Goal: Information Seeking & Learning: Understand process/instructions

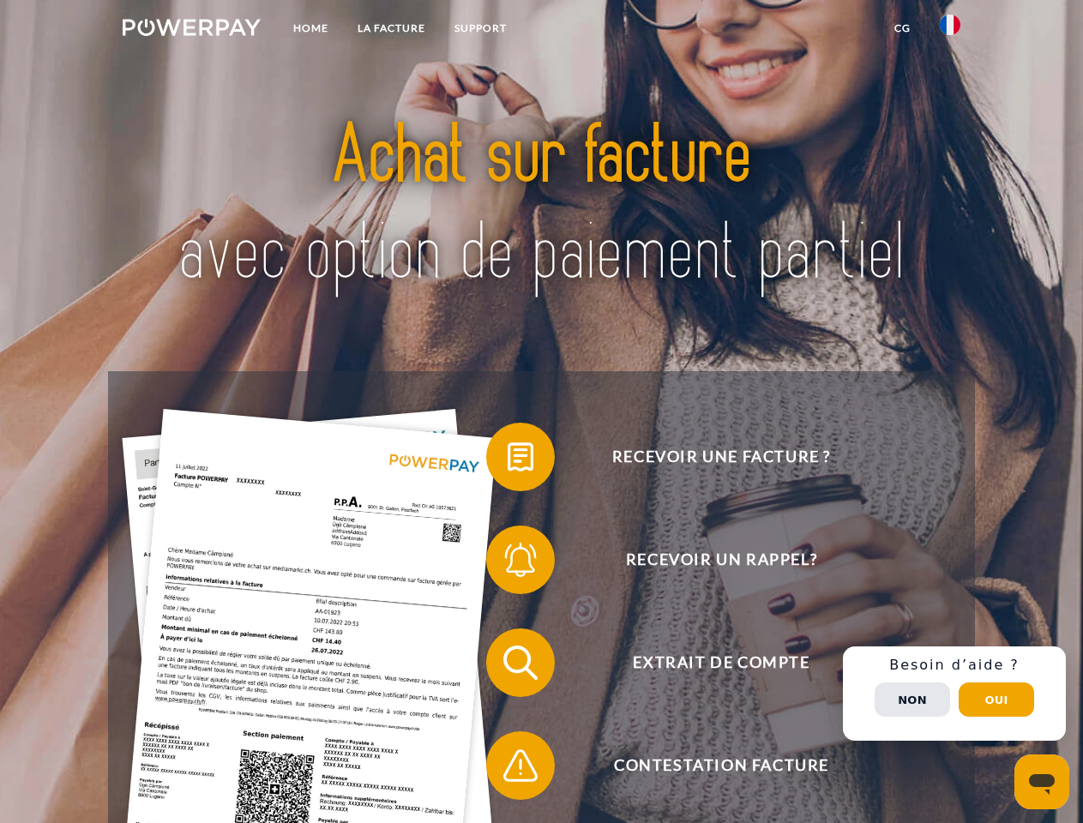
click at [191, 30] on img at bounding box center [192, 27] width 138 height 17
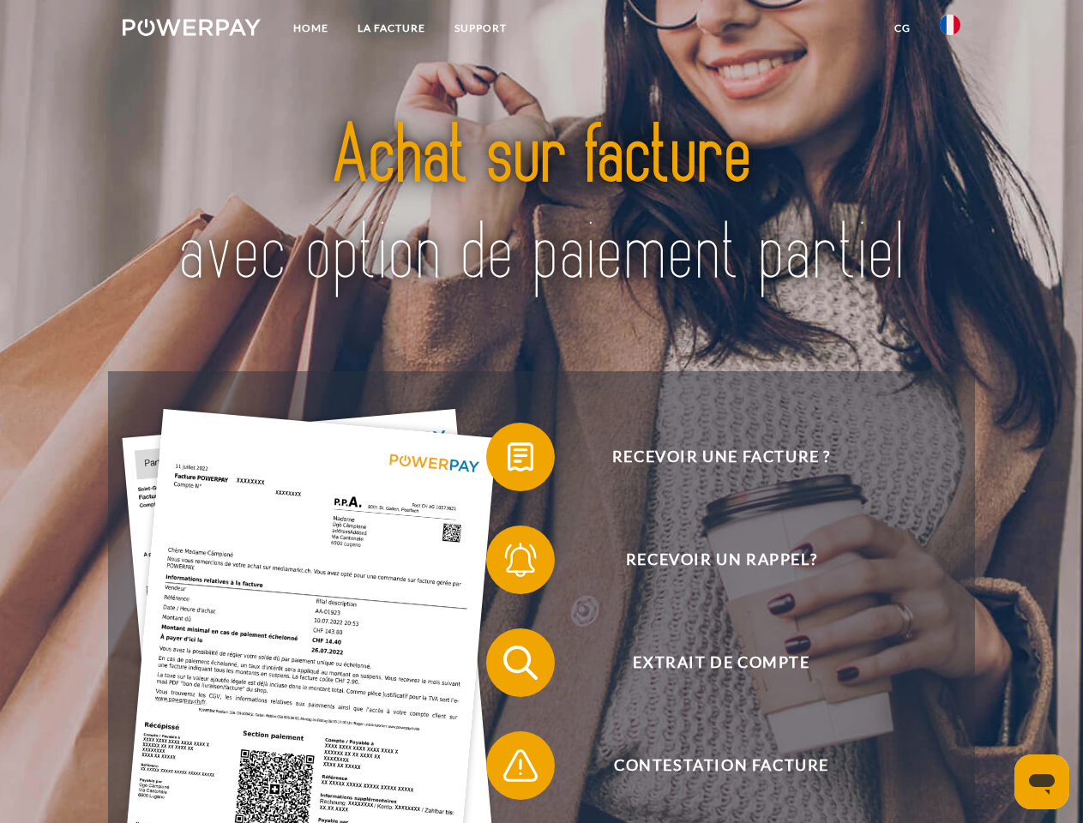
click at [950, 30] on img at bounding box center [950, 25] width 21 height 21
click at [902, 28] on link "CG" at bounding box center [902, 28] width 45 height 31
click at [508, 461] on span at bounding box center [495, 457] width 86 height 86
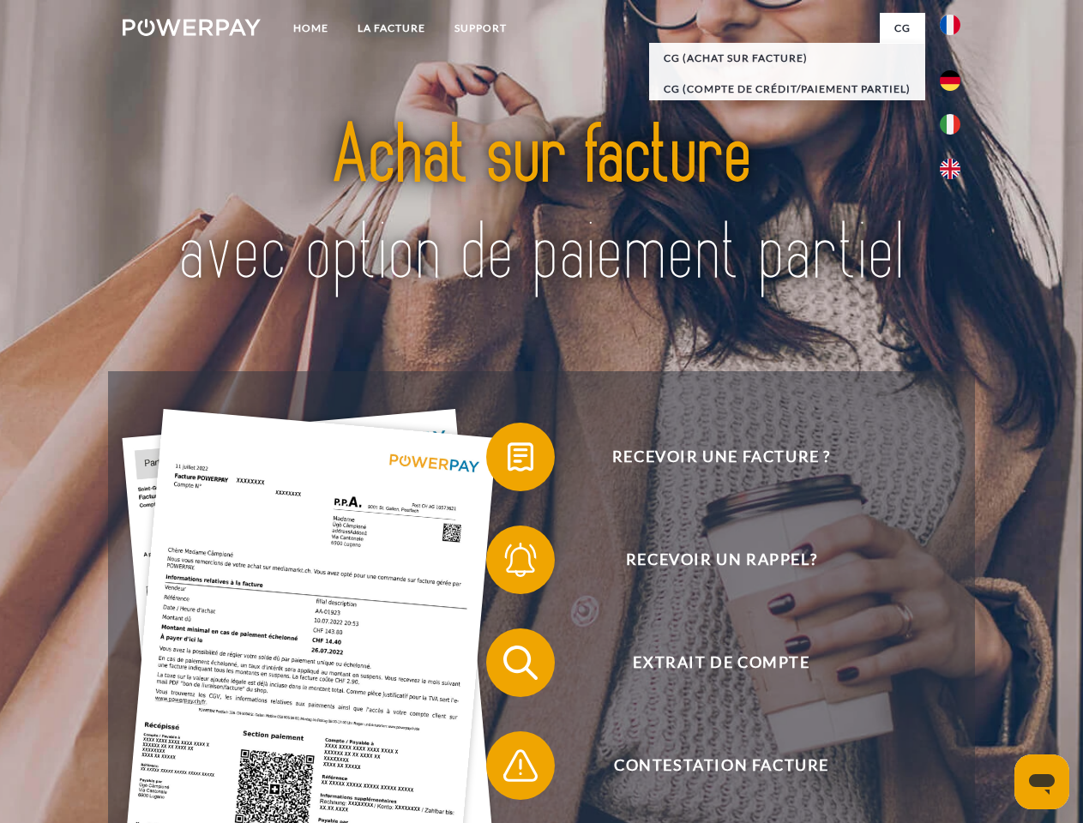
click at [508, 564] on span at bounding box center [495, 560] width 86 height 86
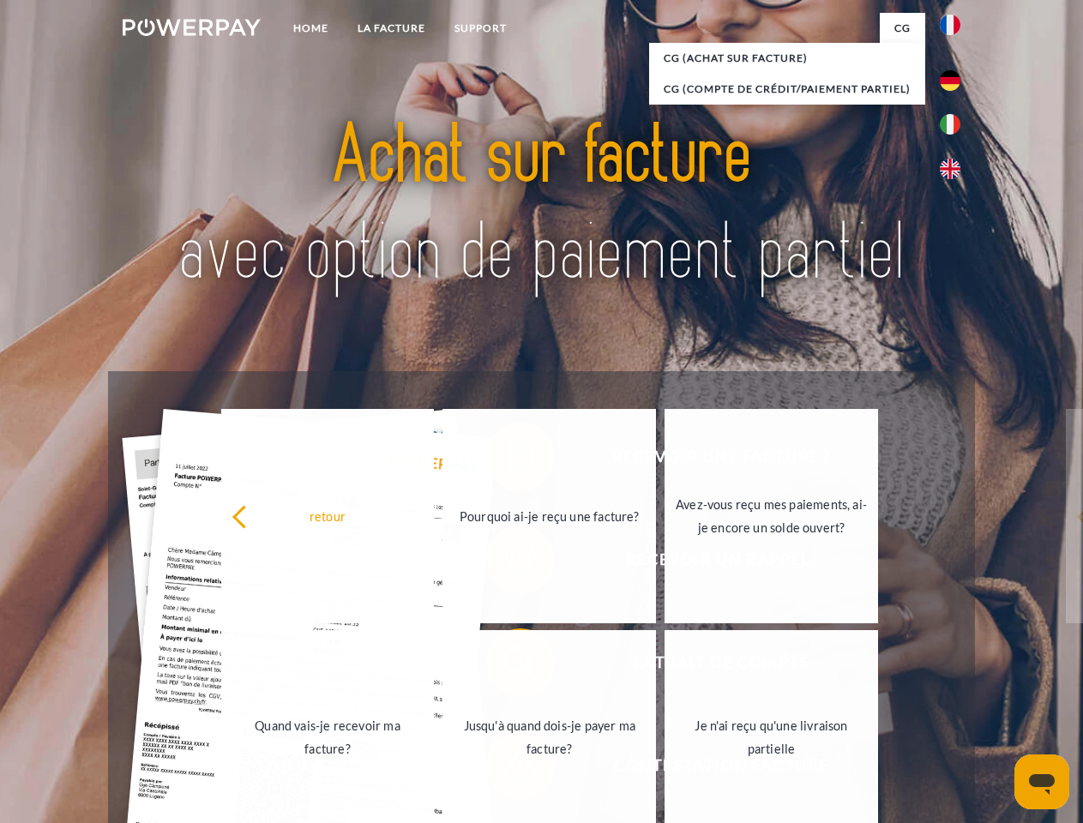
click at [508, 667] on link "Jusqu'à quand dois-je payer ma facture?" at bounding box center [550, 737] width 214 height 214
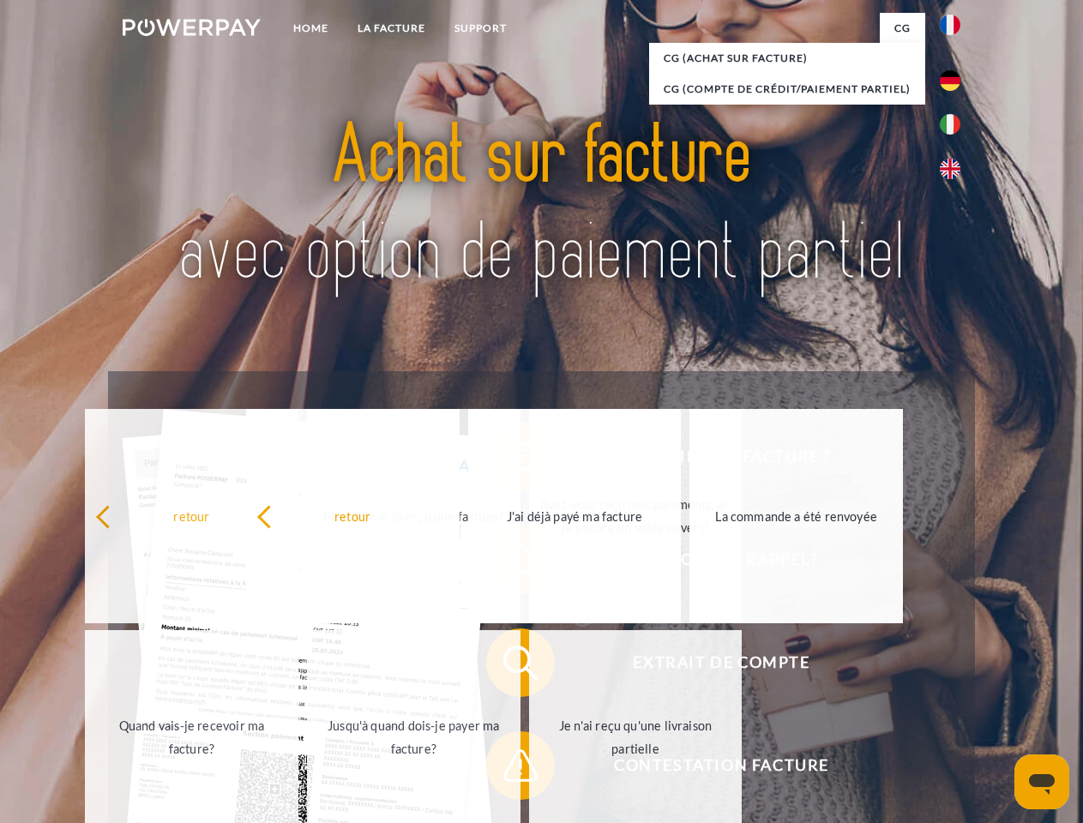
click at [508, 769] on span at bounding box center [495, 766] width 86 height 86
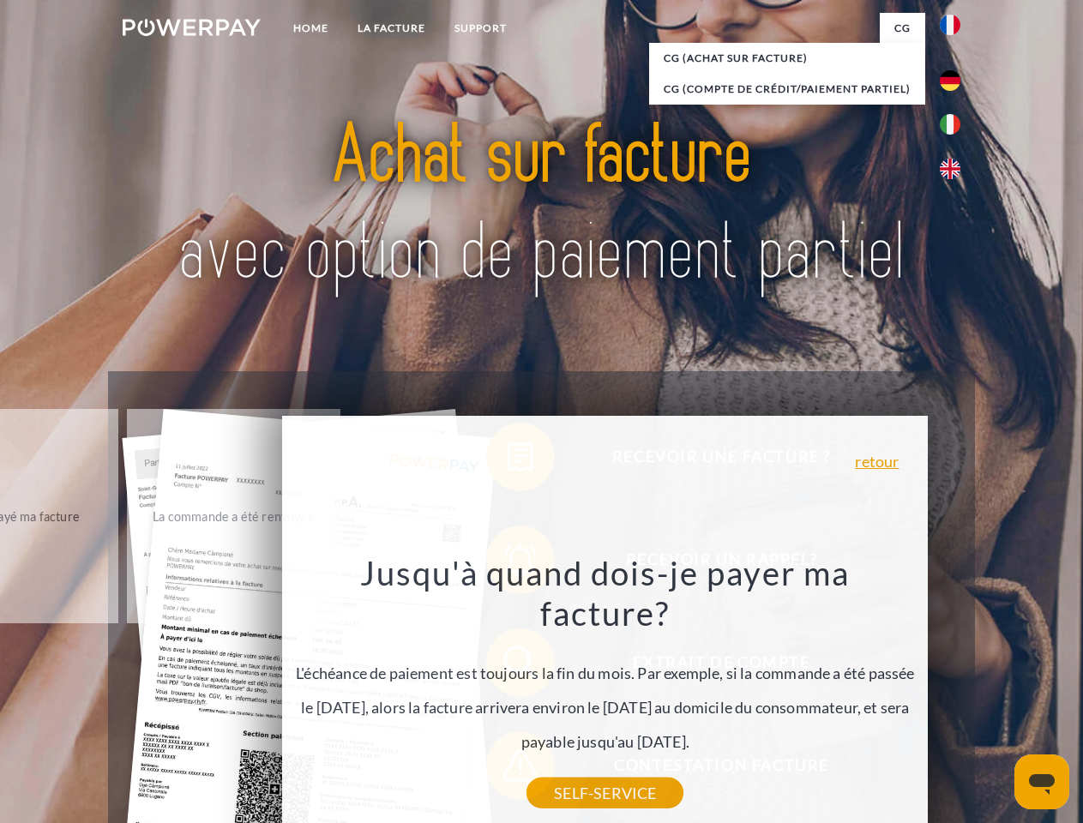
click at [955, 694] on div "Recevoir une facture ? Recevoir un rappel? Extrait de compte retour" at bounding box center [541, 714] width 866 height 686
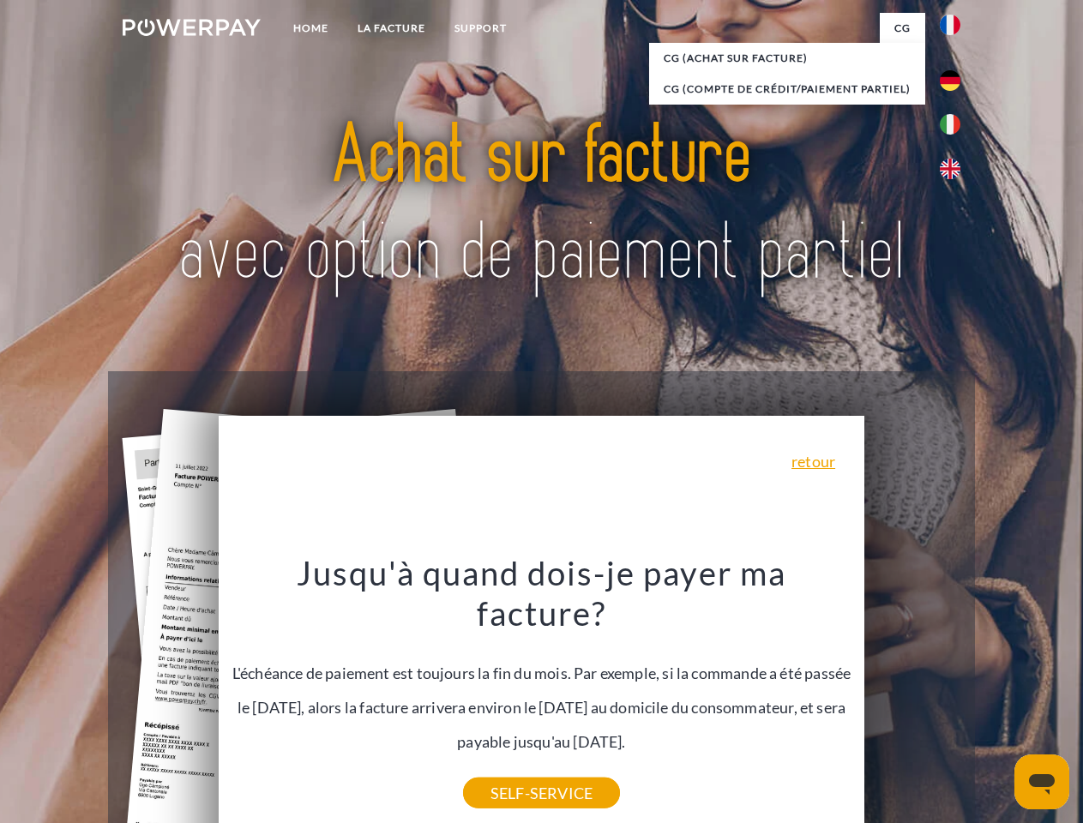
click at [913, 697] on span "Extrait de compte" at bounding box center [721, 663] width 420 height 69
click at [997, 700] on header "Home LA FACTURE Support" at bounding box center [541, 592] width 1083 height 1185
